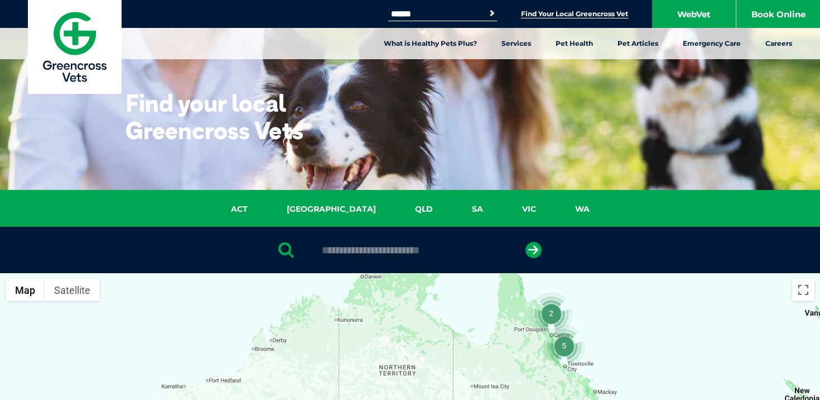
click at [58, 54] on img at bounding box center [75, 47] width 94 height 94
